Goal: Check status

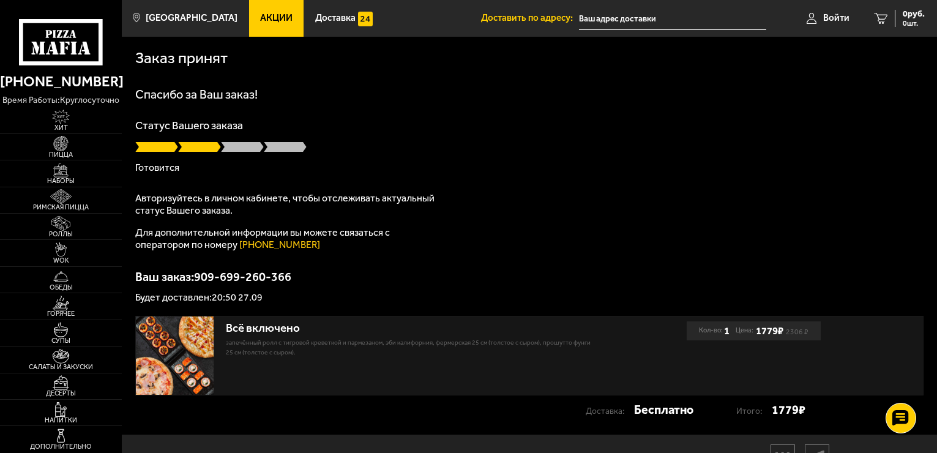
scroll to position [61, 0]
click at [257, 247] on link "[PHONE_NUMBER]" at bounding box center [279, 245] width 81 height 12
drag, startPoint x: 218, startPoint y: 298, endPoint x: 265, endPoint y: 298, distance: 47.1
click at [265, 298] on p "Будет доставлен: 20:50 27.09" at bounding box center [529, 298] width 789 height 10
click at [277, 300] on p "Будет доставлен: 20:50 27.09" at bounding box center [529, 298] width 789 height 10
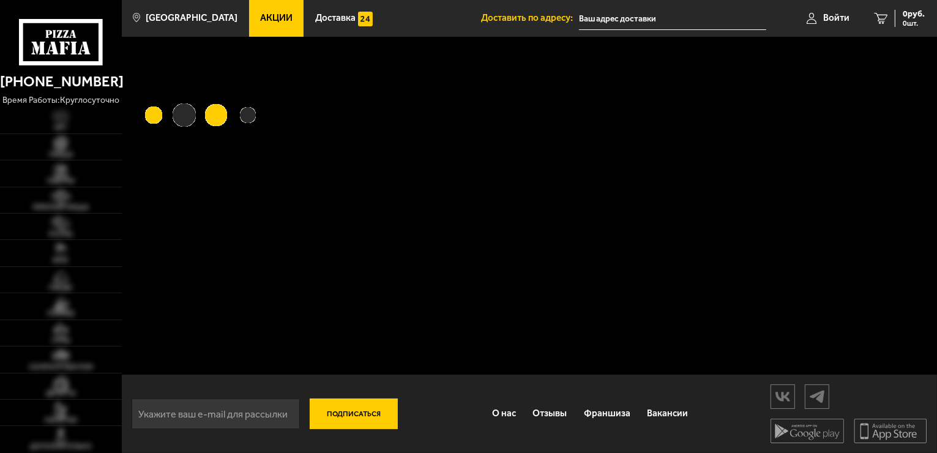
type input "[STREET_ADDRESS][PERSON_NAME]"
